Goal: Information Seeking & Learning: Learn about a topic

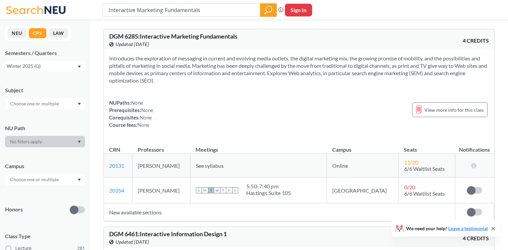
drag, startPoint x: 204, startPoint y: 12, endPoint x: 77, endPoint y: 10, distance: 127.3
click at [77, 10] on div "Interactive Marketing Fundamentals Phrase search guarantees the exact search ap…" at bounding box center [254, 10] width 508 height 20
type input "dgm 6463"
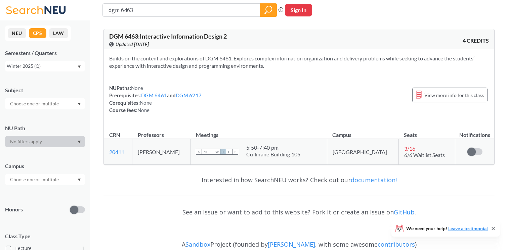
click at [59, 70] on div "Winter 2025 (Q)" at bounding box center [42, 65] width 70 height 7
click at [310, 92] on div "NUPaths: None Prerequisites: DGM 6461 and DGM 6217 Corequisites: None Course fe…" at bounding box center [298, 99] width 379 height 30
click at [438, 97] on span "View more info for this class" at bounding box center [453, 95] width 59 height 8
type input "dgm 6268"
click at [264, 11] on icon "magnifying glass" at bounding box center [268, 9] width 8 height 9
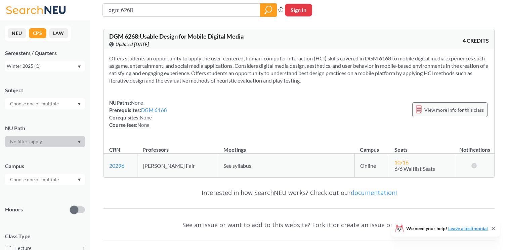
click at [440, 110] on span "View more info for this class" at bounding box center [453, 110] width 59 height 8
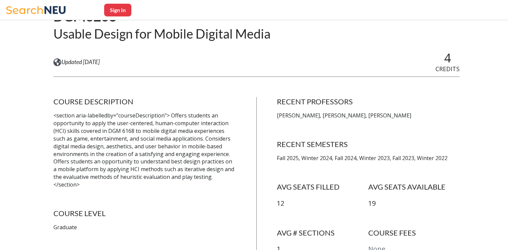
scroll to position [76, 0]
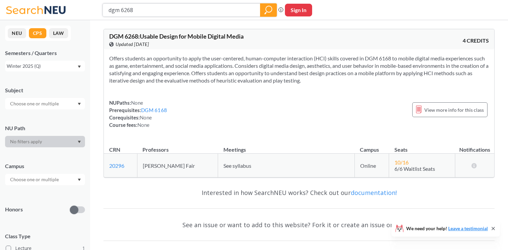
drag, startPoint x: 136, startPoint y: 8, endPoint x: 96, endPoint y: 6, distance: 40.3
click at [96, 6] on div "dgm 6268 Phrase search guarantees the exact search appears in the results. Ex. …" at bounding box center [254, 10] width 508 height 20
type input "ITC 6410"
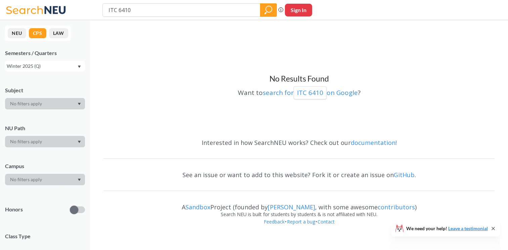
click at [50, 66] on div "Winter 2025 (Q)" at bounding box center [42, 65] width 70 height 7
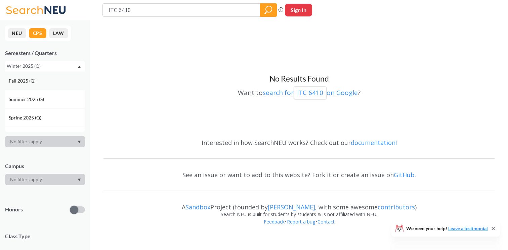
click at [44, 85] on div "Fall 2025 (Q)" at bounding box center [45, 81] width 80 height 18
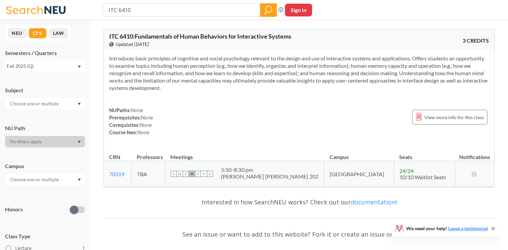
click at [42, 65] on div "Fall 2025 (Q)" at bounding box center [42, 65] width 70 height 7
click at [41, 97] on div "Spring 2025 (Q)" at bounding box center [45, 91] width 80 height 18
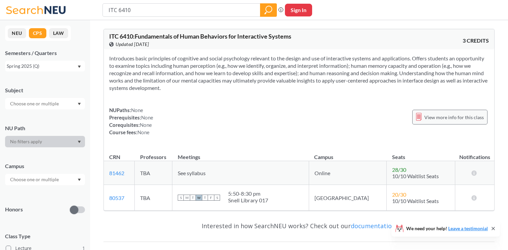
click at [445, 114] on span "View more info for this class" at bounding box center [453, 117] width 59 height 8
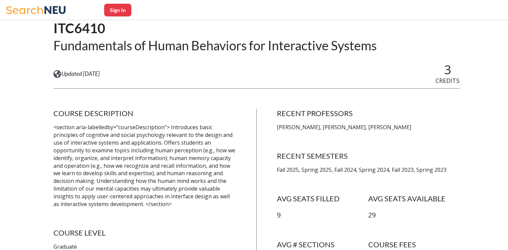
scroll to position [54, 0]
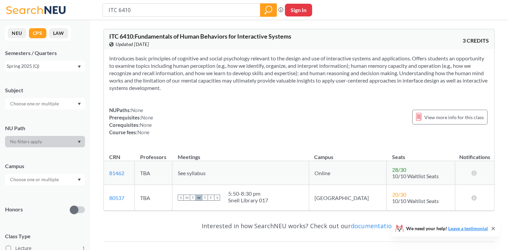
drag, startPoint x: 120, startPoint y: 10, endPoint x: 85, endPoint y: 7, distance: 35.7
click at [86, 7] on div "ITC 6410 Phrase search guarantees the exact search appears in the results. Ex. …" at bounding box center [254, 10] width 508 height 20
click at [31, 67] on div "Spring 2025 (Q)" at bounding box center [42, 65] width 70 height 7
click at [27, 83] on span "Fall 2025 (Q)" at bounding box center [23, 80] width 28 height 7
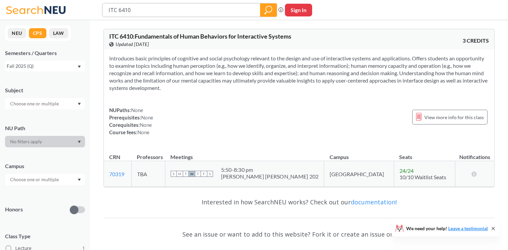
click at [127, 12] on input "ITC 6410" at bounding box center [181, 9] width 147 height 11
paste input "DGM 6268"
type input "DGM 6268"
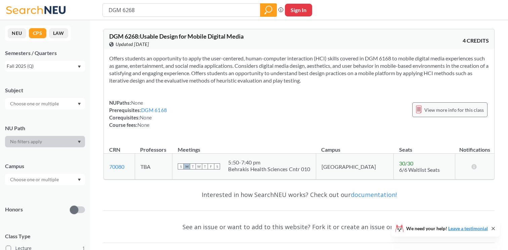
click at [451, 112] on span "View more info for this class" at bounding box center [453, 110] width 59 height 8
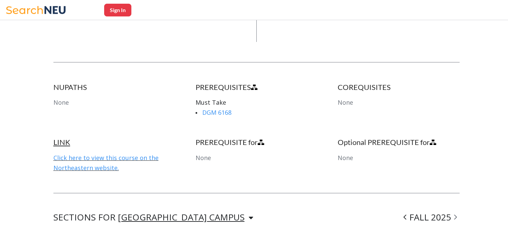
scroll to position [303, 0]
click at [224, 114] on link "DGM 6168" at bounding box center [216, 112] width 29 height 8
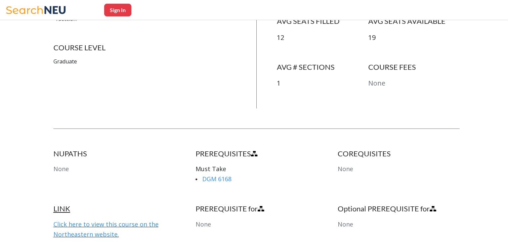
scroll to position [426, 0]
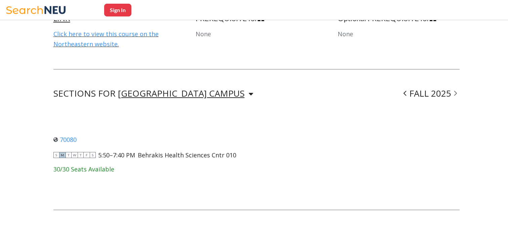
click at [404, 94] on icon at bounding box center [404, 93] width 3 height 7
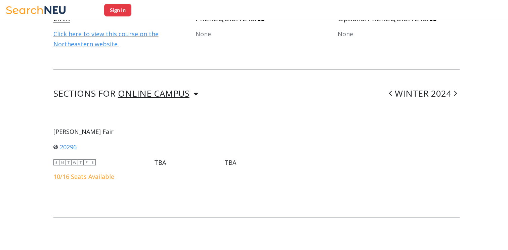
click at [405, 94] on div "WINTER 2024" at bounding box center [422, 94] width 73 height 8
click at [395, 94] on span at bounding box center [390, 93] width 8 height 17
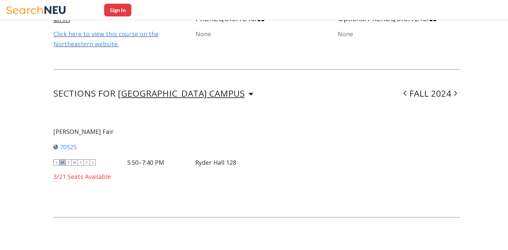
click at [452, 94] on span at bounding box center [455, 93] width 8 height 17
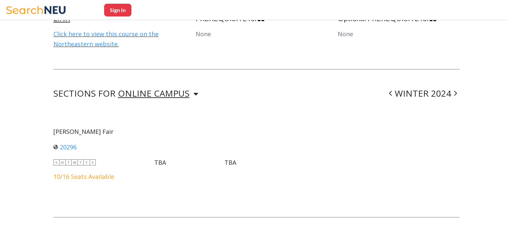
click at [392, 95] on icon at bounding box center [390, 93] width 3 height 7
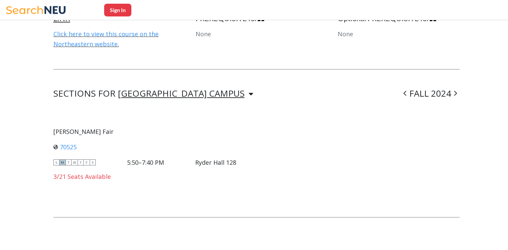
click at [409, 92] on span at bounding box center [405, 93] width 8 height 17
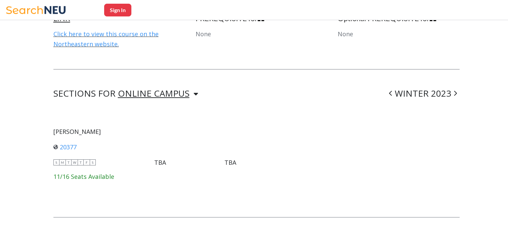
scroll to position [0, 0]
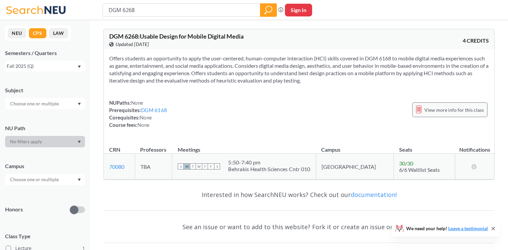
click at [441, 112] on span "View more info for this class" at bounding box center [453, 110] width 59 height 8
click at [20, 30] on button "NEU" at bounding box center [17, 33] width 18 height 10
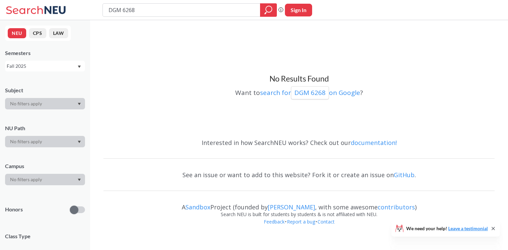
drag, startPoint x: 142, startPoint y: 11, endPoint x: 85, endPoint y: 7, distance: 57.2
click at [87, 10] on div "DGM 6268 Phrase search guarantees the exact search appears in the results. Ex. …" at bounding box center [254, 10] width 508 height 20
type input "CY 5001"
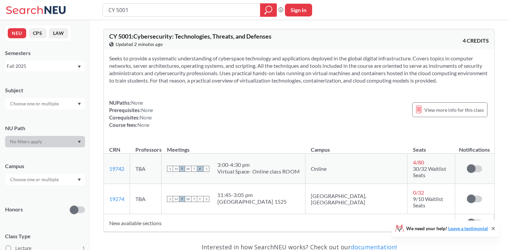
click at [25, 66] on div "Fall 2025" at bounding box center [42, 65] width 70 height 7
click at [184, 100] on div "NUPaths: None Prerequisites: None Corequisites: None Course fees: None View mor…" at bounding box center [298, 114] width 379 height 30
drag, startPoint x: 138, startPoint y: 10, endPoint x: 122, endPoint y: 11, distance: 15.8
click at [122, 11] on input "CY 5001" at bounding box center [181, 9] width 147 height 11
type input "CY 5010"
